Goal: Information Seeking & Learning: Learn about a topic

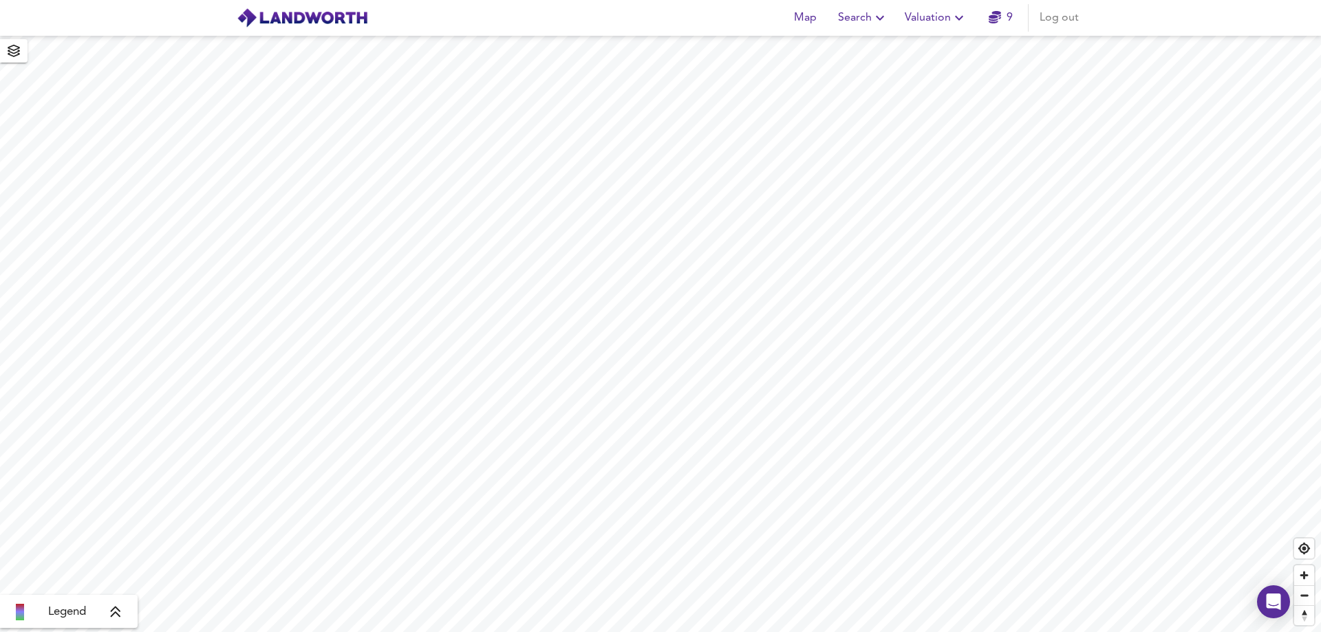
click at [932, 18] on span "Valuation" at bounding box center [936, 17] width 63 height 19
click at [868, 19] on span "Search" at bounding box center [863, 17] width 50 height 19
click at [857, 47] on li "New Search" at bounding box center [863, 49] width 136 height 25
click at [660, 52] on input "text" at bounding box center [661, 51] width 330 height 23
paste input "DL3 6AL"
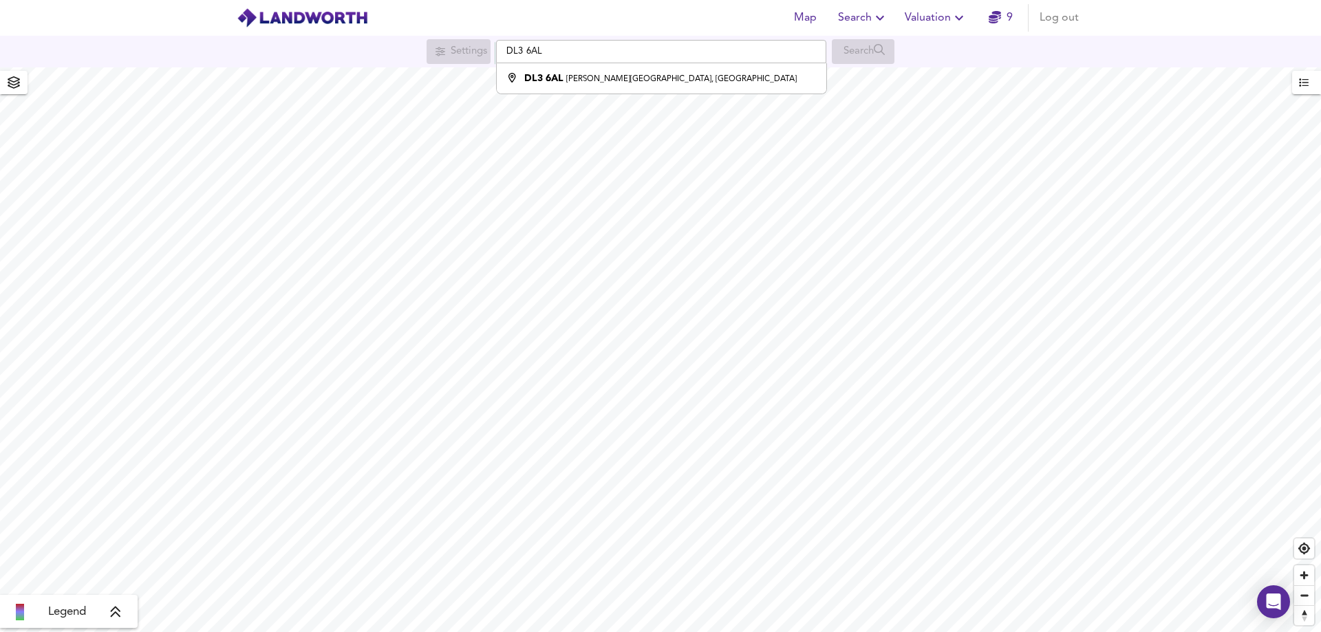
click at [866, 53] on div "Search" at bounding box center [863, 51] width 63 height 25
click at [558, 86] on li "[STREET_ADDRESS][PERSON_NAME]" at bounding box center [661, 78] width 329 height 30
type input "[PERSON_NAME][STREET_ADDRESS]"
checkbox input "false"
checkbox input "true"
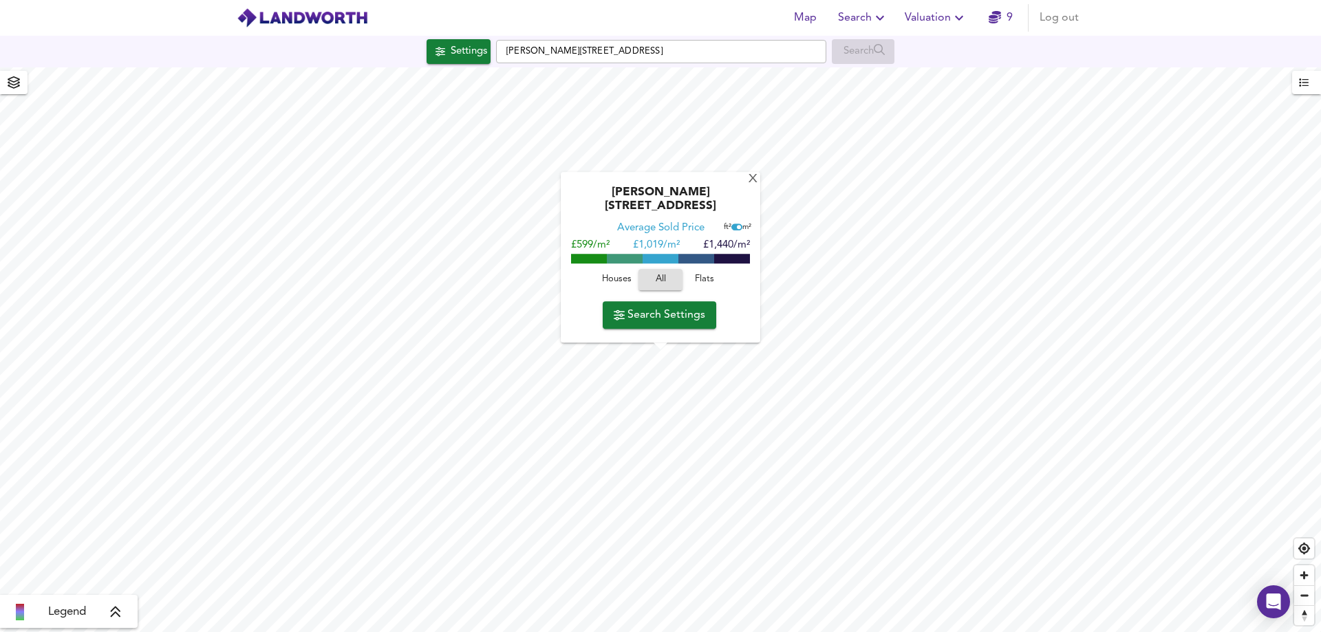
type input "654"
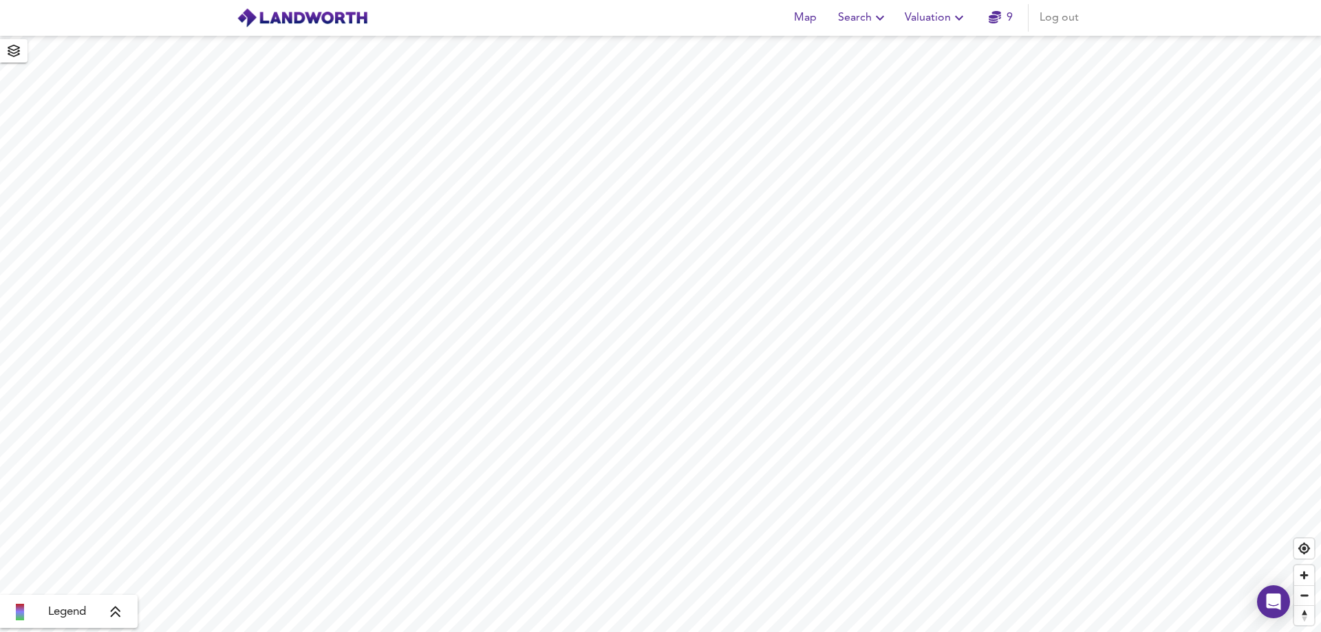
click at [871, 34] on div "Map Search Valuation 9 Log out" at bounding box center [660, 18] width 881 height 34
click at [860, 32] on div "Map Search Valuation 9 Log out" at bounding box center [660, 18] width 881 height 34
click at [859, 25] on span "Search" at bounding box center [863, 17] width 50 height 19
click at [846, 45] on li "New Search" at bounding box center [863, 49] width 136 height 25
checkbox input "false"
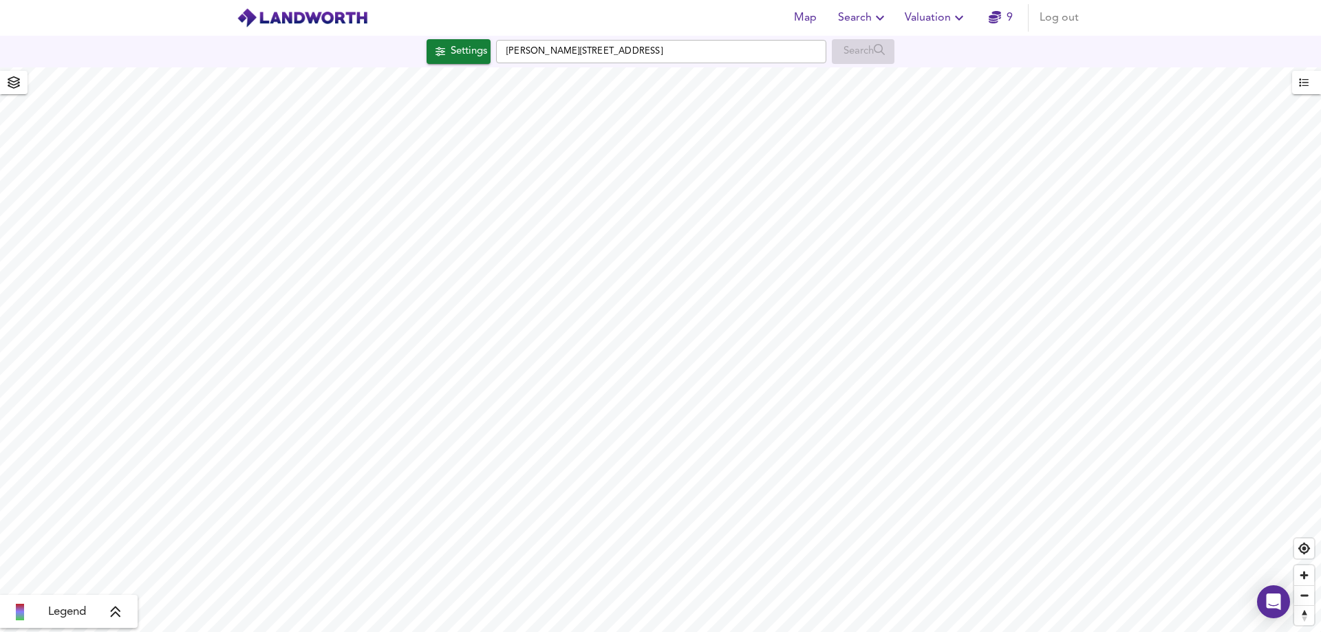
checkbox input "true"
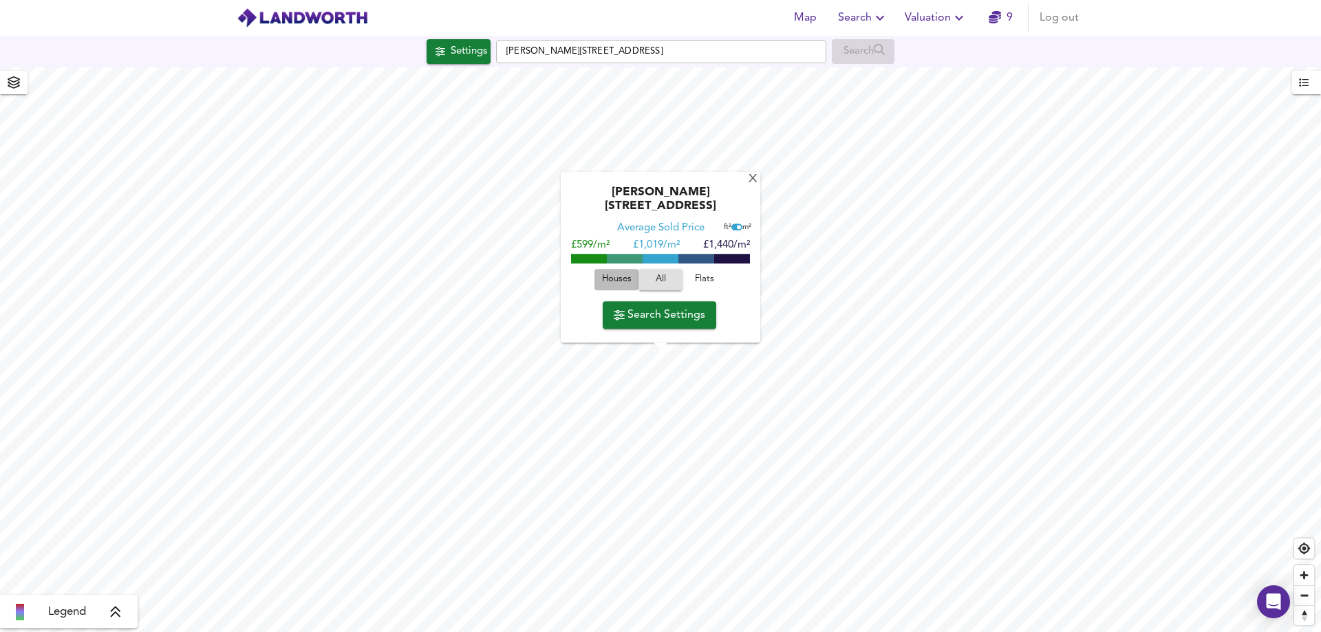
click at [615, 275] on span "Houses" at bounding box center [616, 281] width 37 height 16
click at [685, 256] on span at bounding box center [697, 260] width 36 height 10
click at [687, 257] on span at bounding box center [697, 260] width 36 height 10
click at [705, 257] on span at bounding box center [697, 260] width 36 height 10
drag, startPoint x: 664, startPoint y: 47, endPoint x: 501, endPoint y: 38, distance: 163.3
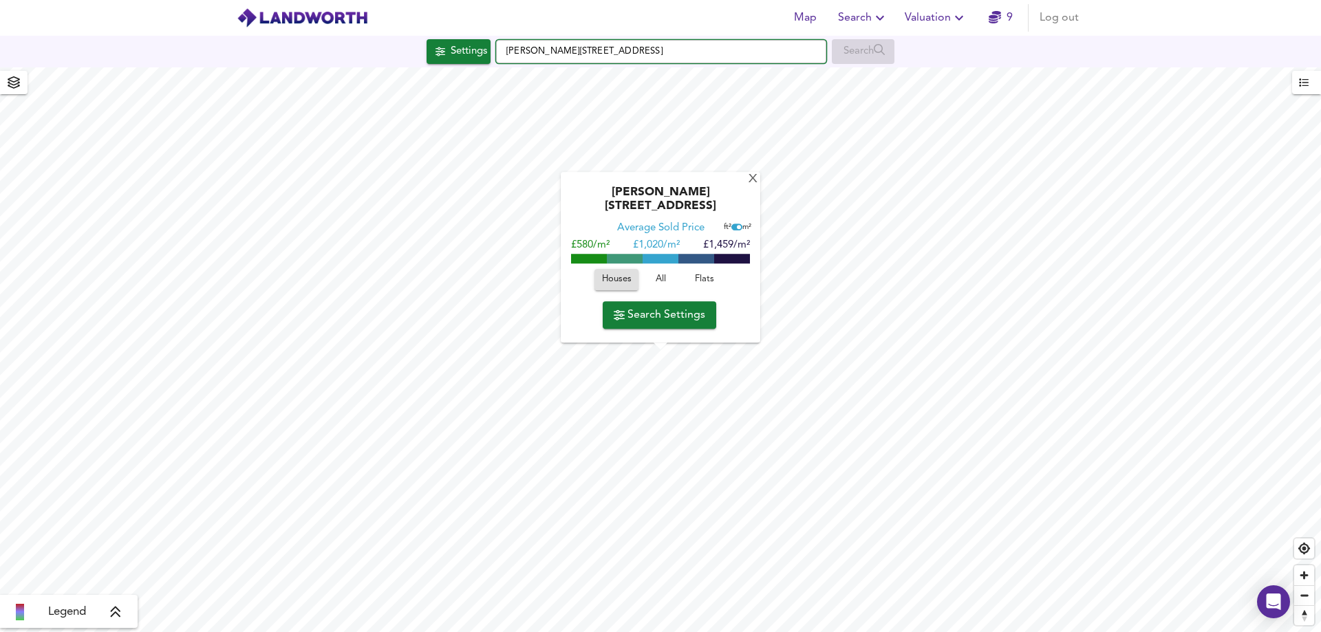
click at [501, 38] on div "Settings Wilkes Street, Darlington DL3 6AL Search" at bounding box center [660, 52] width 1321 height 32
paste input "Vancouver Street, Darlington"
type input "Vancouver Street, Darlington"
click at [579, 74] on strong "Vancouver Street" at bounding box center [575, 79] width 102 height 10
click at [747, 186] on div "X" at bounding box center [753, 179] width 12 height 13
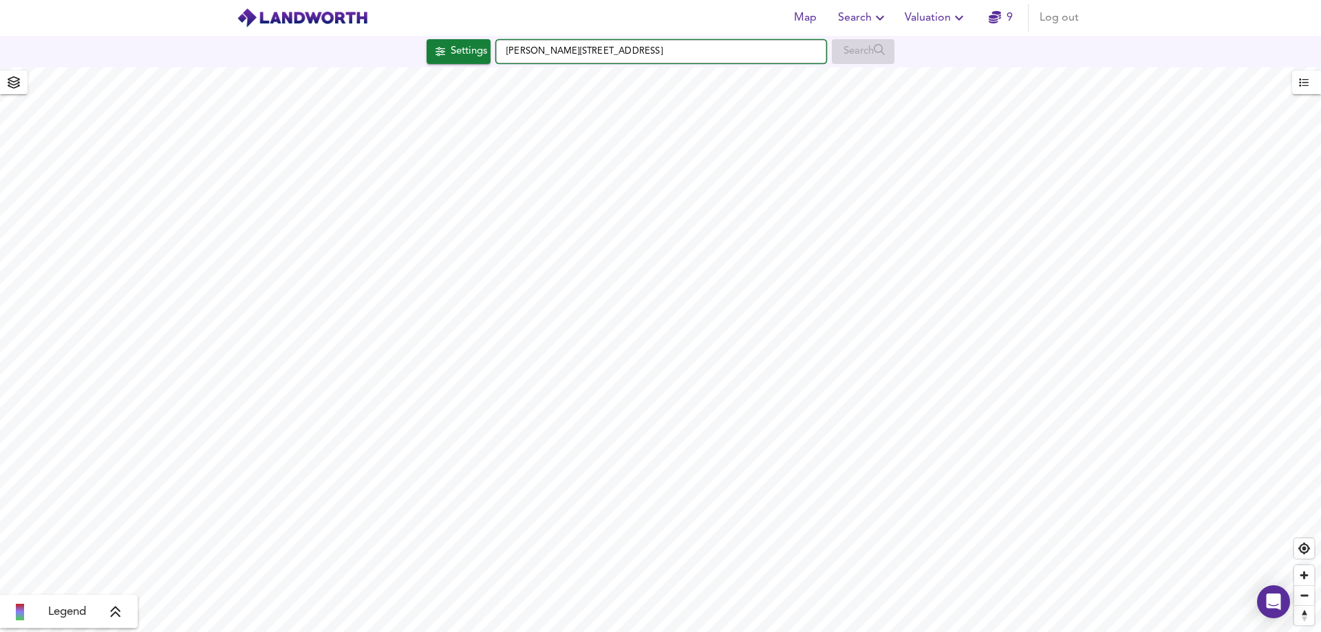
click at [608, 56] on input "Craig Street, DL3 6HL" at bounding box center [661, 51] width 330 height 23
drag, startPoint x: 617, startPoint y: 47, endPoint x: 502, endPoint y: 41, distance: 115.1
click at [502, 41] on input "Craig Street, DL3 6HL" at bounding box center [661, 51] width 330 height 23
paste input "Vancouver Street, Darlington"
type input "Vancouver Street, Darlington"
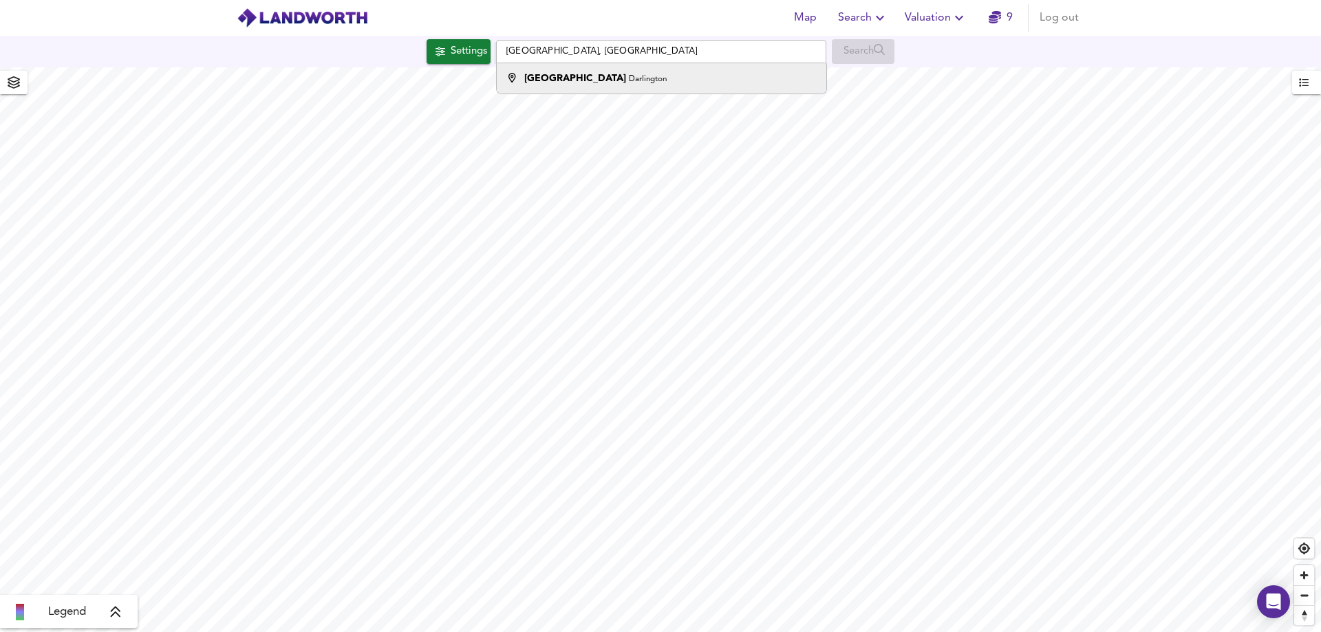
click at [568, 80] on strong "Vancouver Street" at bounding box center [575, 79] width 102 height 10
drag, startPoint x: 579, startPoint y: 52, endPoint x: 462, endPoint y: 53, distance: 117.7
click at [462, 53] on div "Settings Vancouver Street, Darlington Search" at bounding box center [660, 51] width 1321 height 25
paste input "DL3 6HN"
click at [635, 72] on div "[STREET_ADDRESS]" at bounding box center [587, 79] width 126 height 14
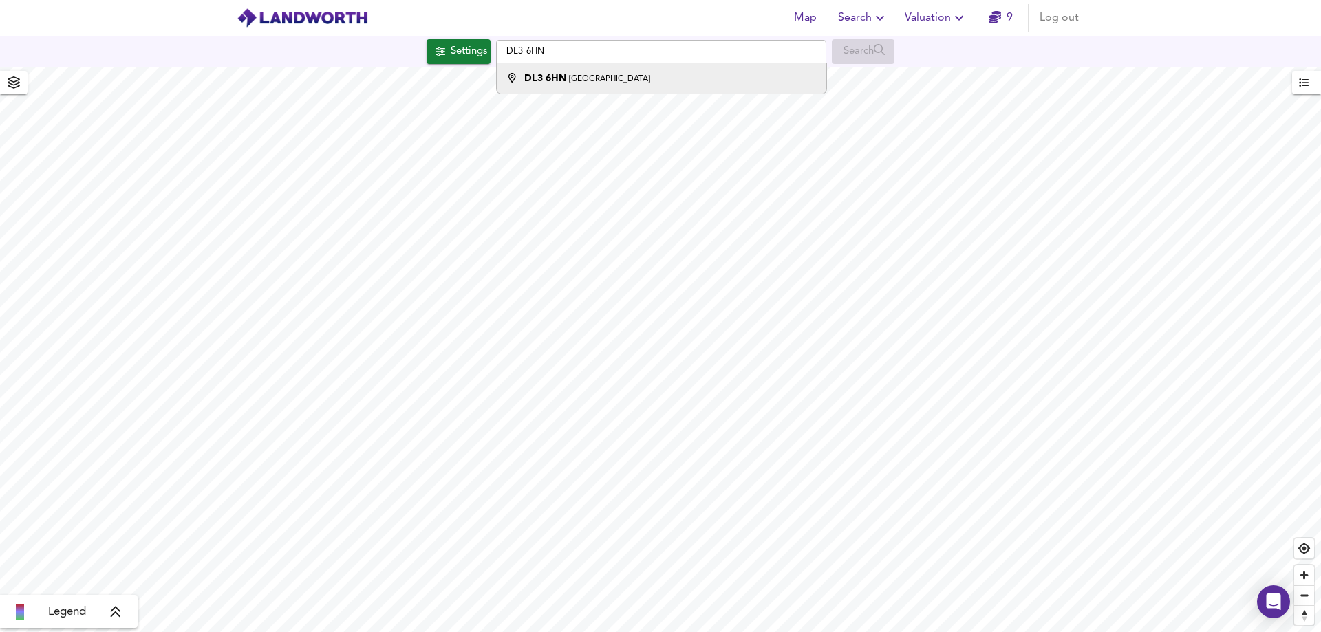
type input "[STREET_ADDRESS]"
click at [1001, 13] on link "9" at bounding box center [1001, 17] width 24 height 19
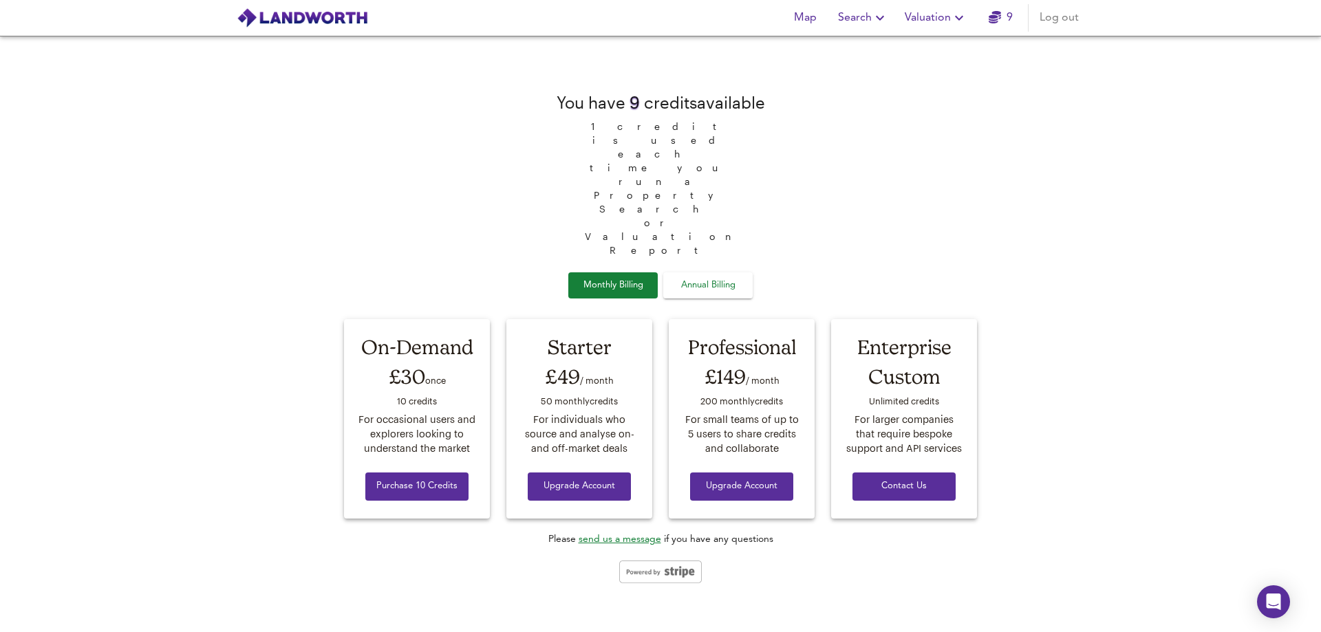
click at [949, 142] on div "You have 9 credit s available 1 credit is used each time you run a Property Sea…" at bounding box center [661, 335] width 650 height 526
click at [919, 18] on span "Valuation" at bounding box center [936, 17] width 63 height 19
click at [873, 9] on span "Search" at bounding box center [863, 17] width 50 height 19
click at [857, 47] on li "New Search" at bounding box center [863, 49] width 136 height 25
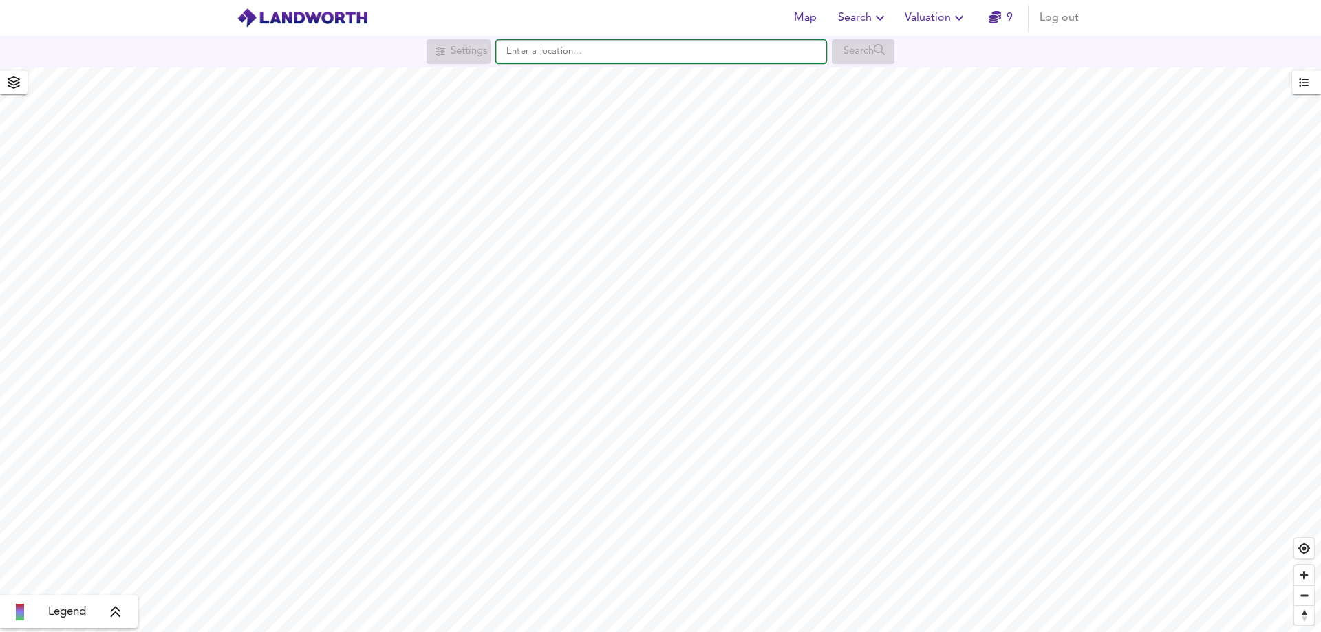
click at [606, 58] on input "text" at bounding box center [661, 51] width 330 height 23
paste input "DL3 6HN"
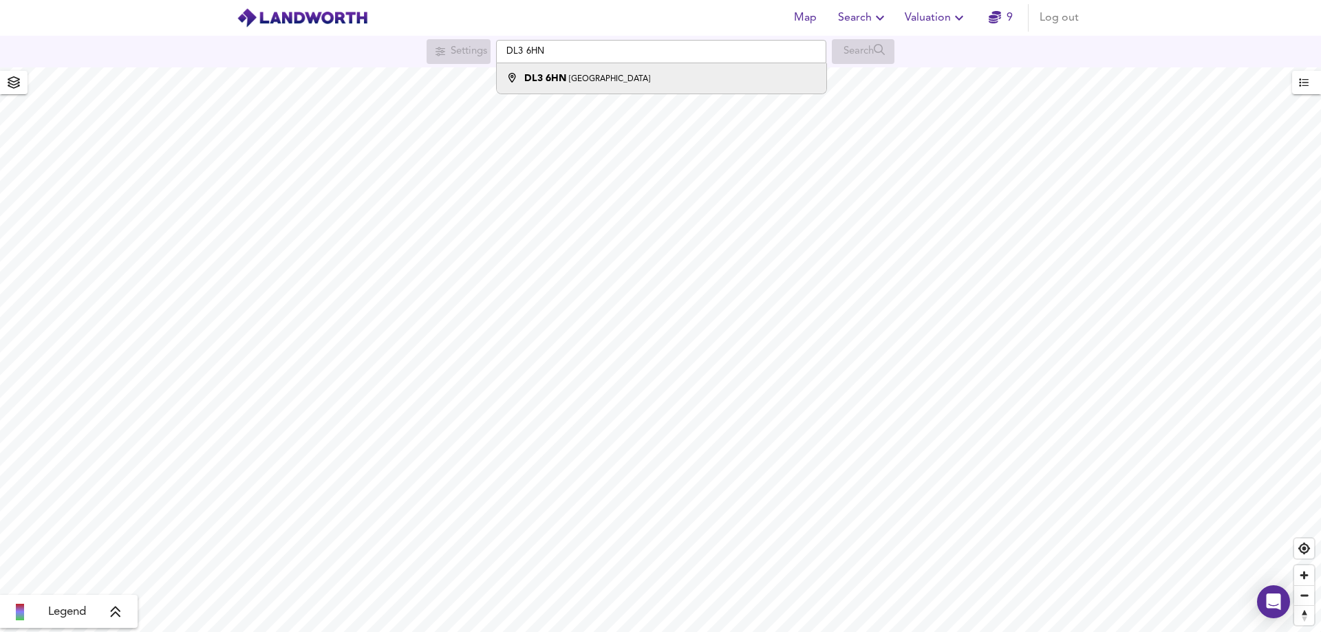
click at [645, 72] on div "[STREET_ADDRESS]" at bounding box center [587, 79] width 126 height 14
type input "[STREET_ADDRESS]"
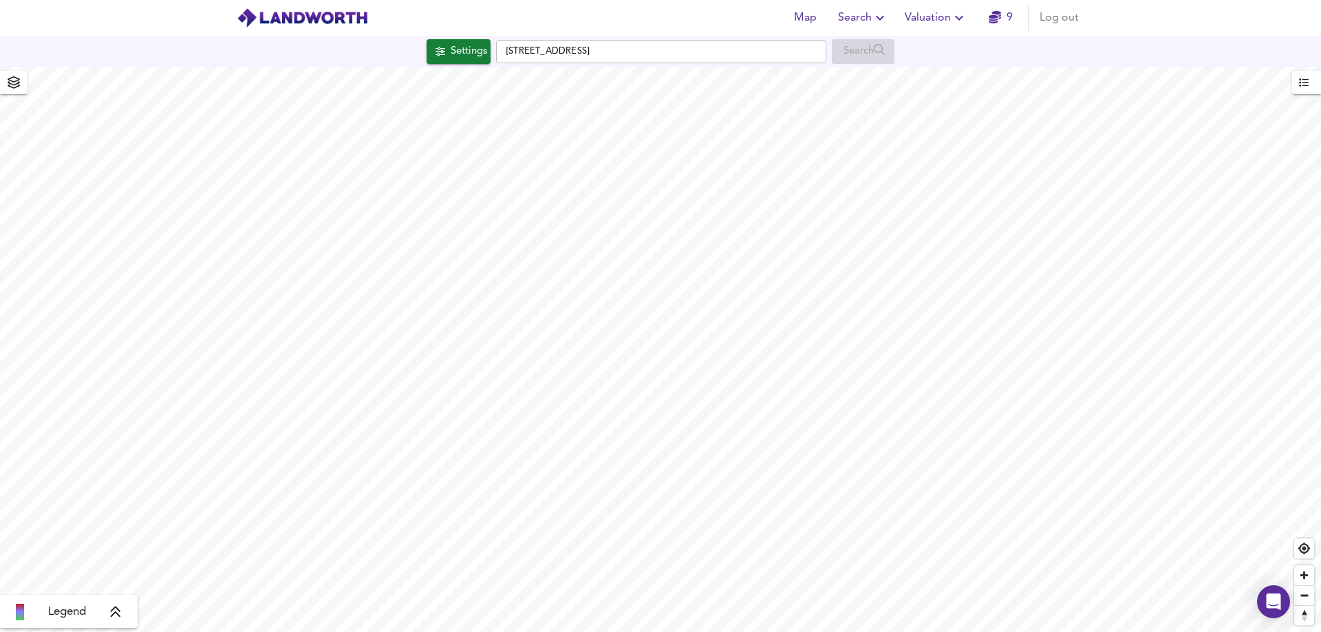
checkbox input "false"
checkbox input "true"
